Goal: Answer question/provide support: Share knowledge or assist other users

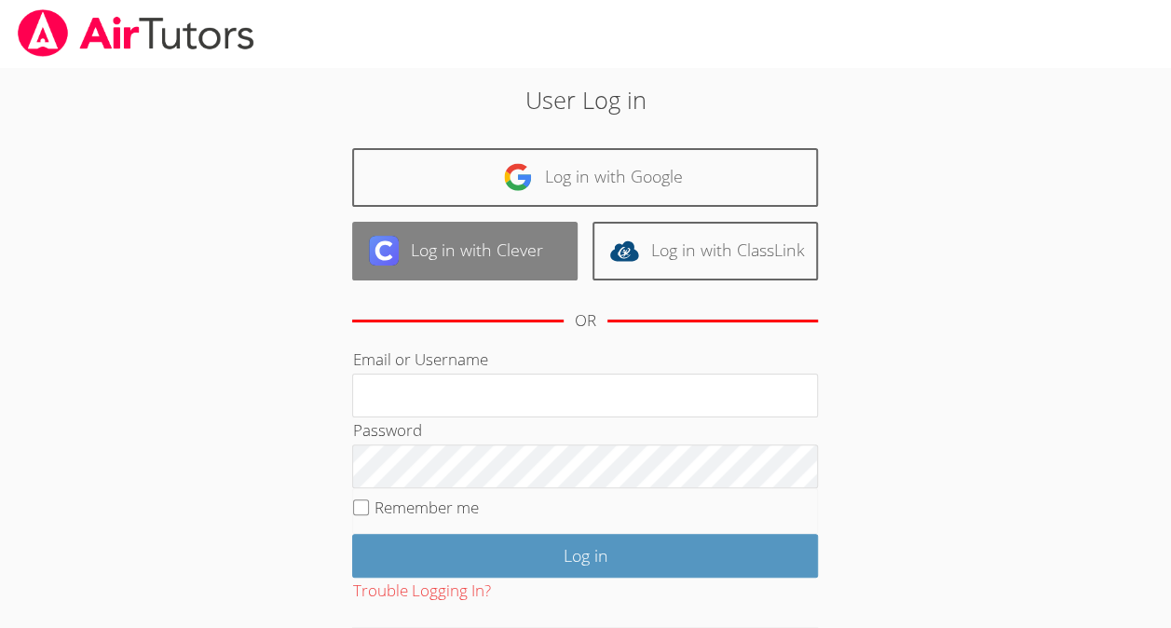
click at [509, 251] on link "Log in with Clever" at bounding box center [464, 251] width 225 height 59
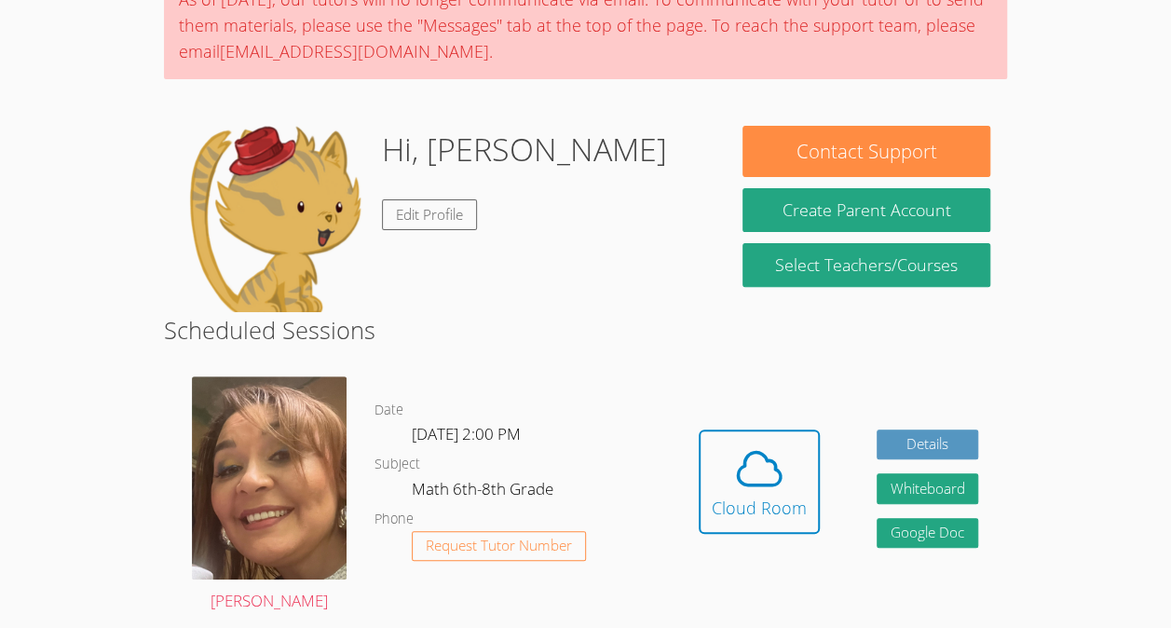
scroll to position [177, 0]
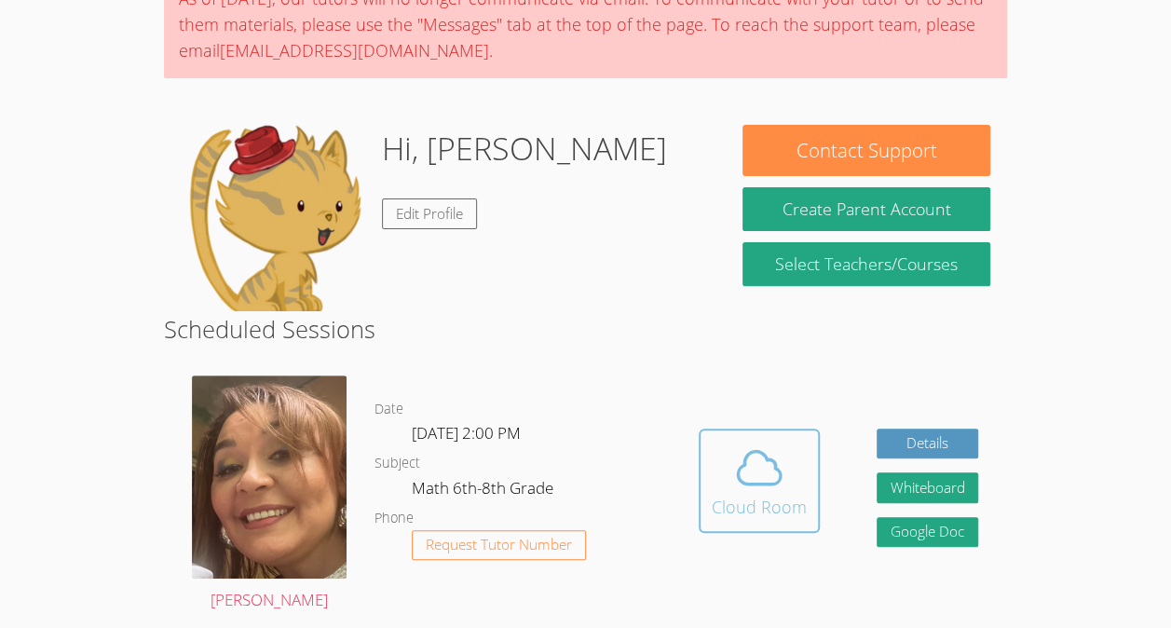
click at [748, 448] on icon at bounding box center [759, 467] width 52 height 52
click at [767, 451] on icon at bounding box center [759, 467] width 52 height 52
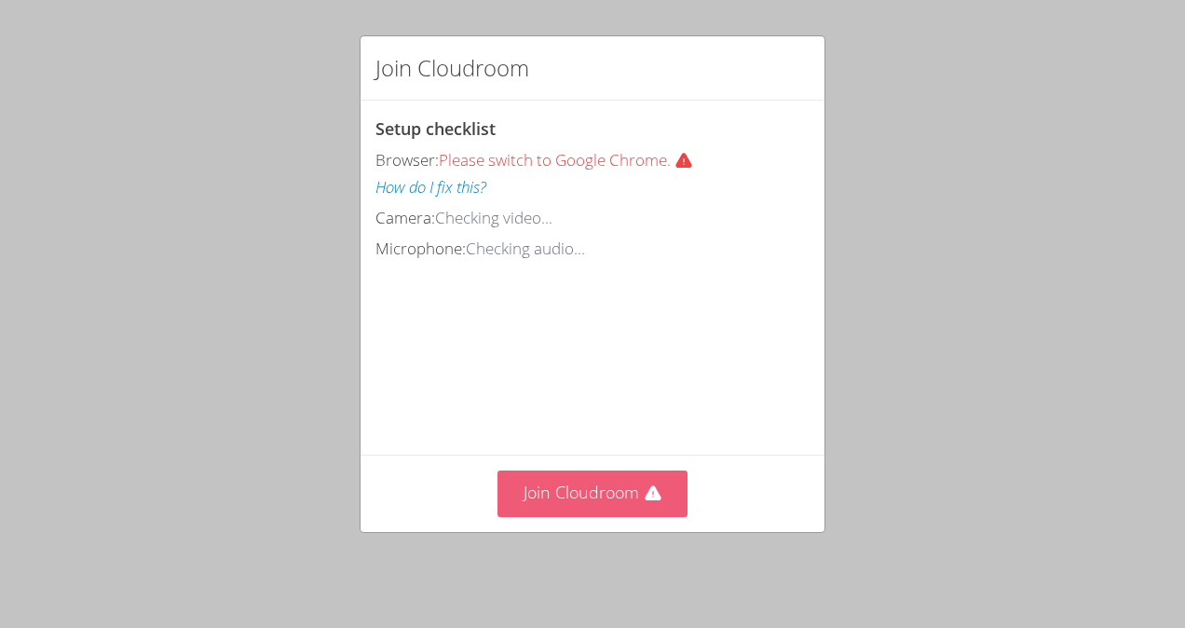
click at [650, 494] on icon at bounding box center [653, 493] width 19 height 19
click at [622, 507] on button "Join Cloudroom" at bounding box center [592, 493] width 191 height 46
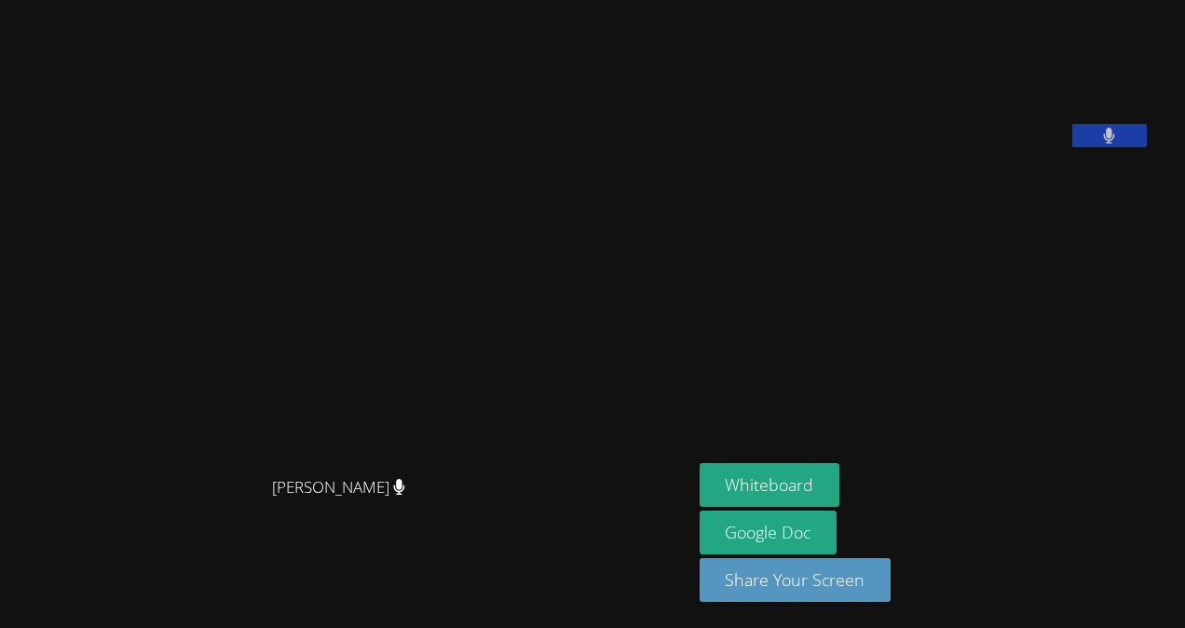
click at [741, 409] on aside "[PERSON_NAME] Whiteboard Google Doc Share Your Screen" at bounding box center [925, 314] width 466 height 628
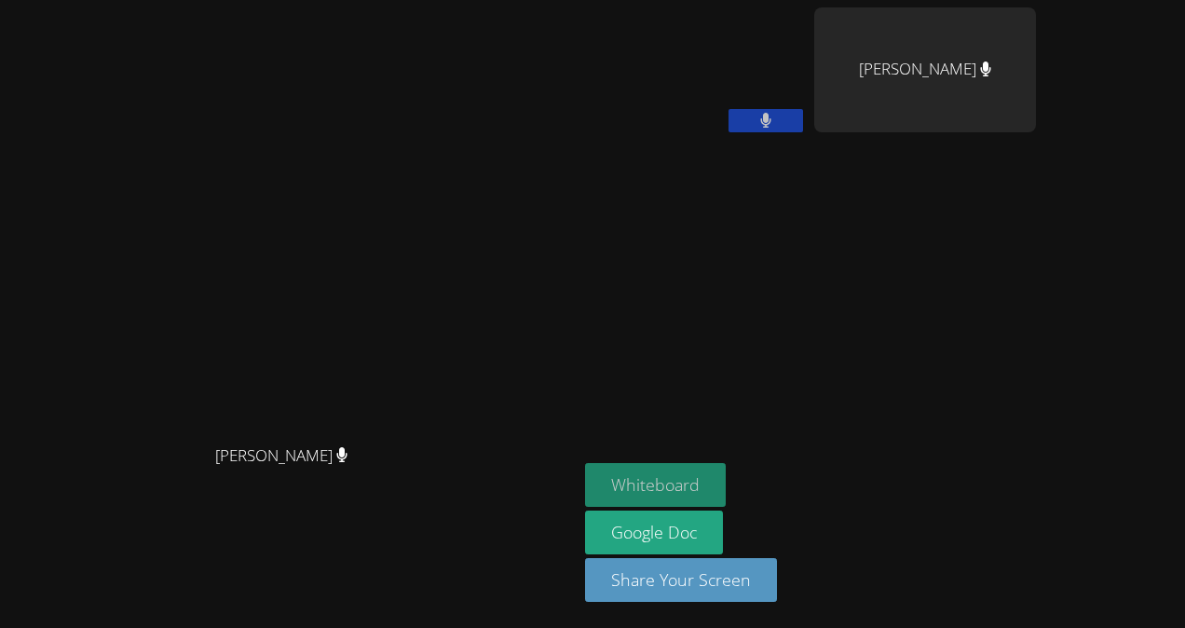
click at [726, 478] on button "Whiteboard" at bounding box center [655, 485] width 141 height 44
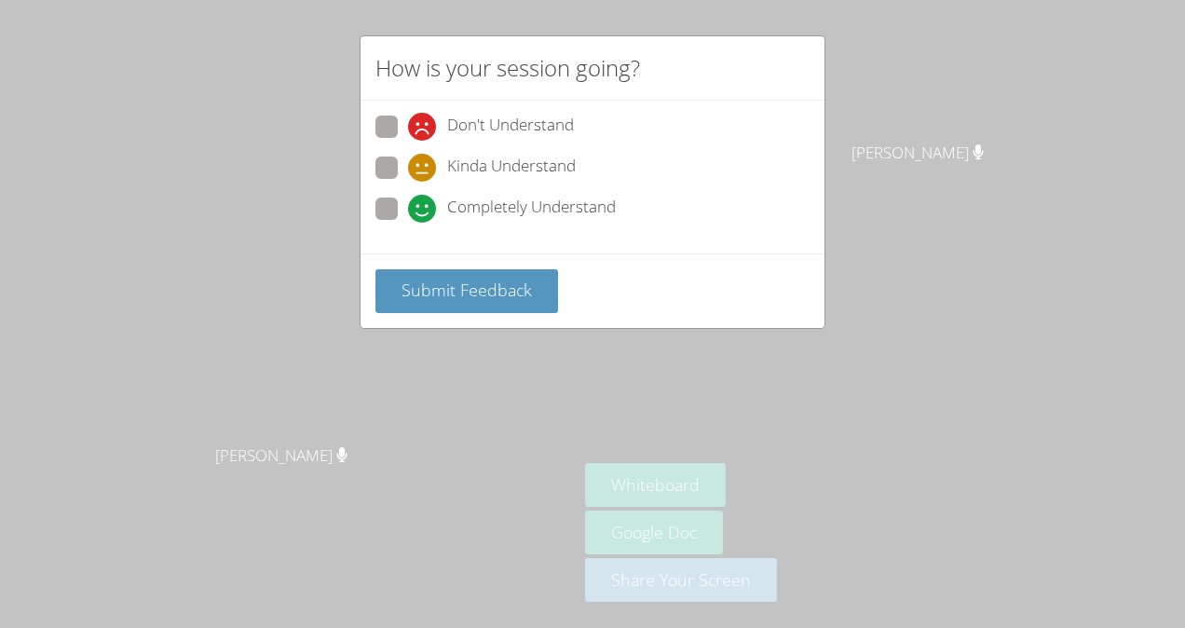
click at [474, 215] on span "Completely Understand" at bounding box center [531, 209] width 169 height 28
click at [424, 213] on input "Completely Understand" at bounding box center [416, 205] width 16 height 16
radio input "true"
click at [495, 285] on span "Submit Feedback" at bounding box center [466, 289] width 130 height 22
